Goal: Task Accomplishment & Management: Use online tool/utility

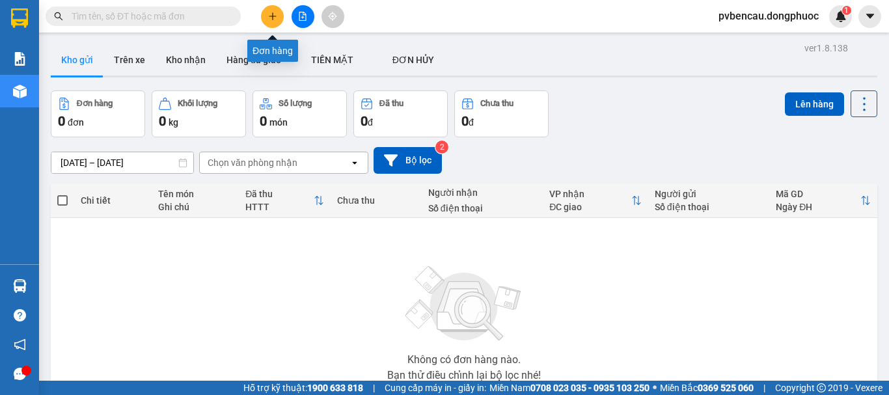
click at [279, 17] on button at bounding box center [272, 16] width 23 height 23
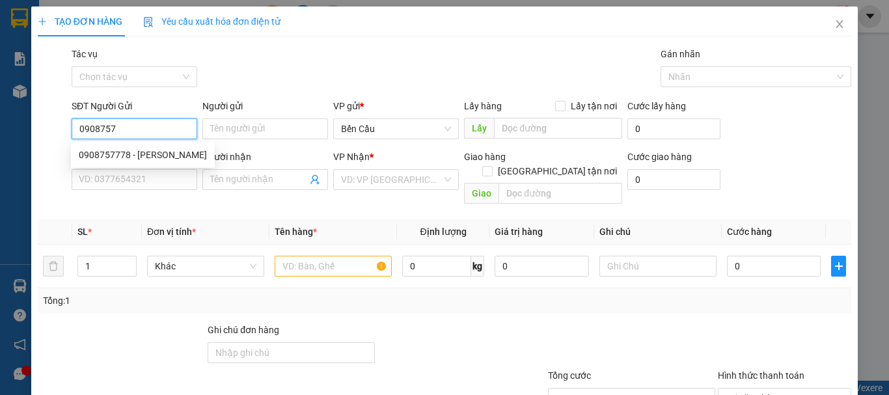
click at [144, 148] on div "0908757778 - [PERSON_NAME]" at bounding box center [143, 155] width 128 height 14
type input "0908757778"
type input "vạn phúc"
type input "02837271267"
type input "[GEOGRAPHIC_DATA]"
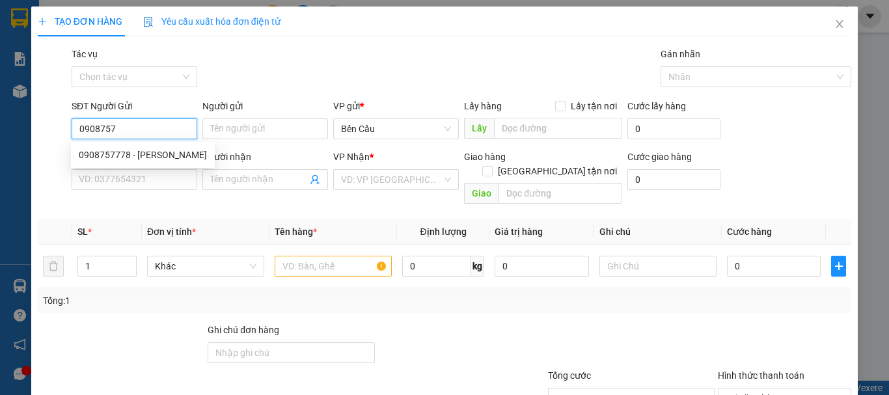
type input "Kdb"
type input "20.000"
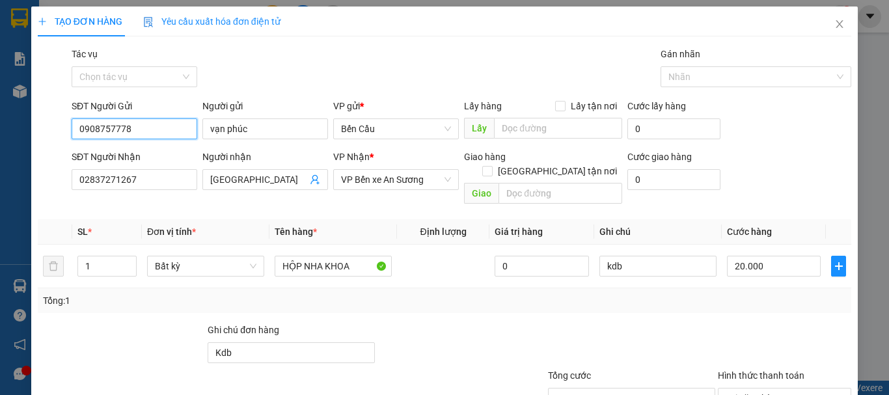
scroll to position [87, 0]
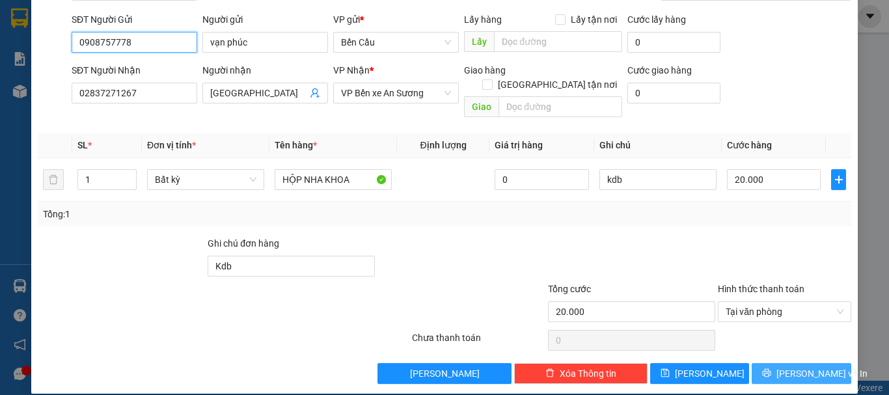
type input "0908757778"
click at [768, 363] on button "[PERSON_NAME] và In" at bounding box center [802, 373] width 100 height 21
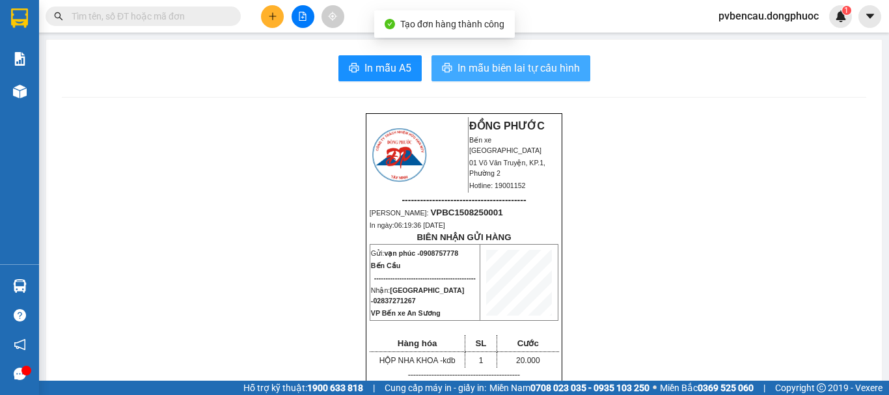
click at [529, 60] on span "In mẫu biên lai tự cấu hình" at bounding box center [519, 68] width 122 height 16
